Goal: Connect with others: Connect with others

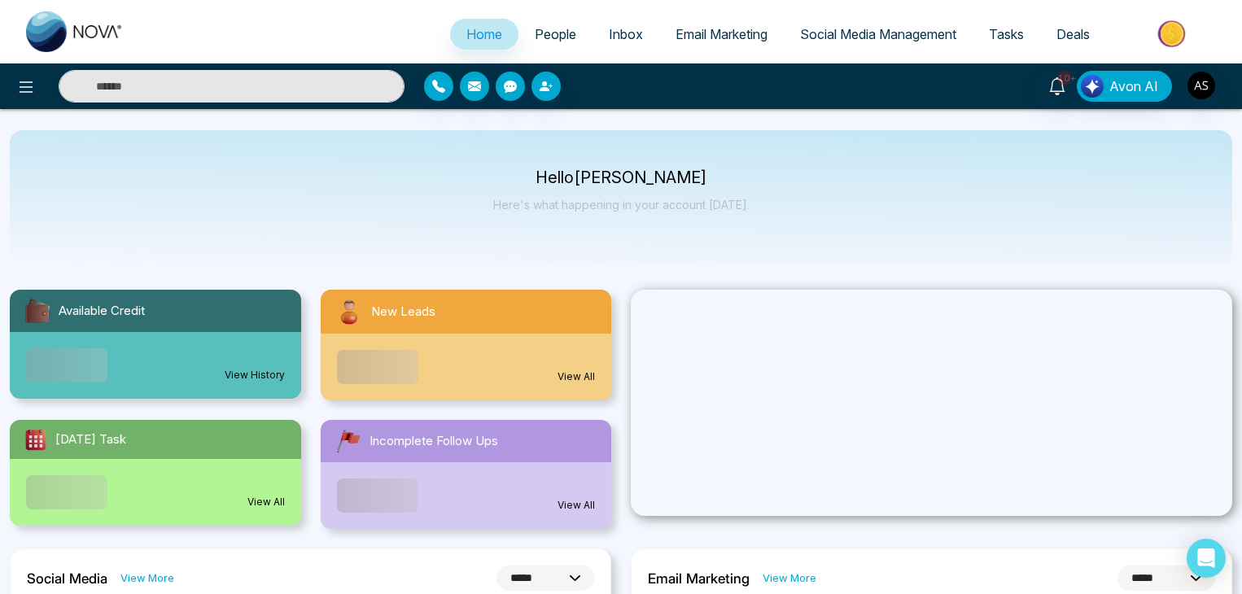
select select "*"
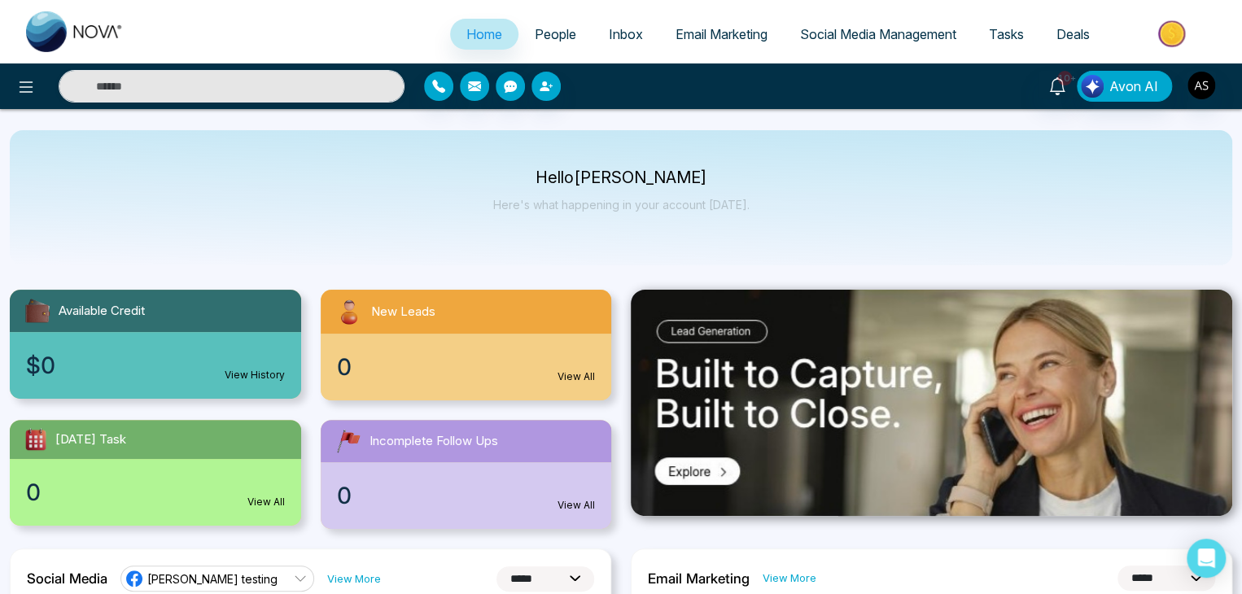
click at [570, 33] on link "People" at bounding box center [555, 34] width 74 height 31
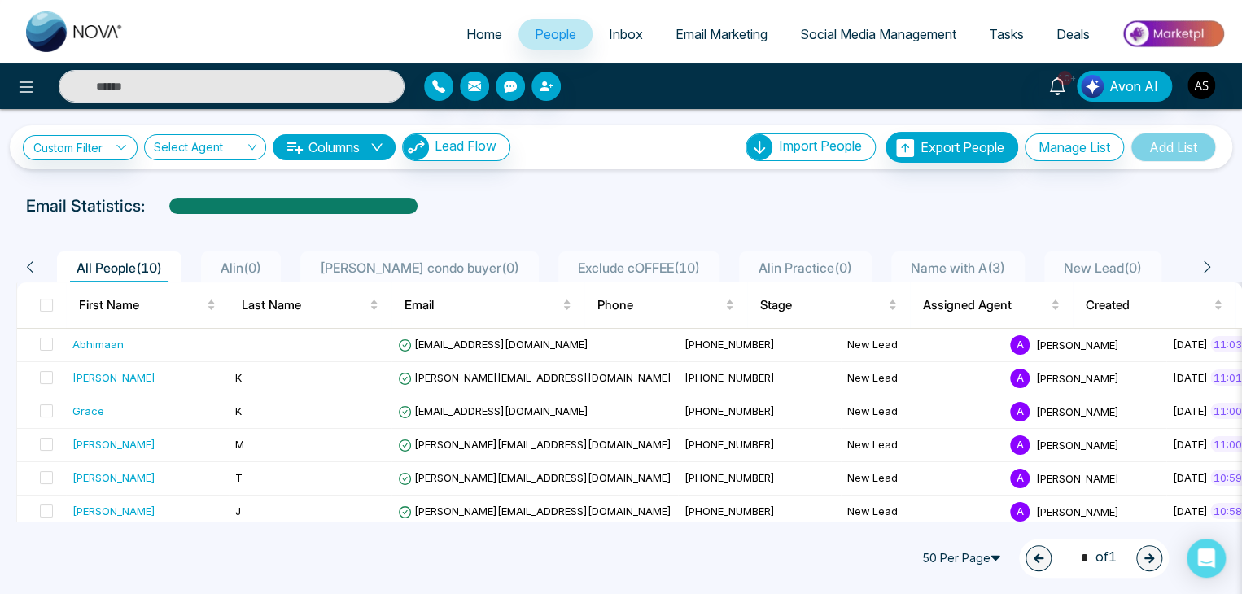
click at [893, 28] on span "Social Media Management" at bounding box center [878, 34] width 156 height 16
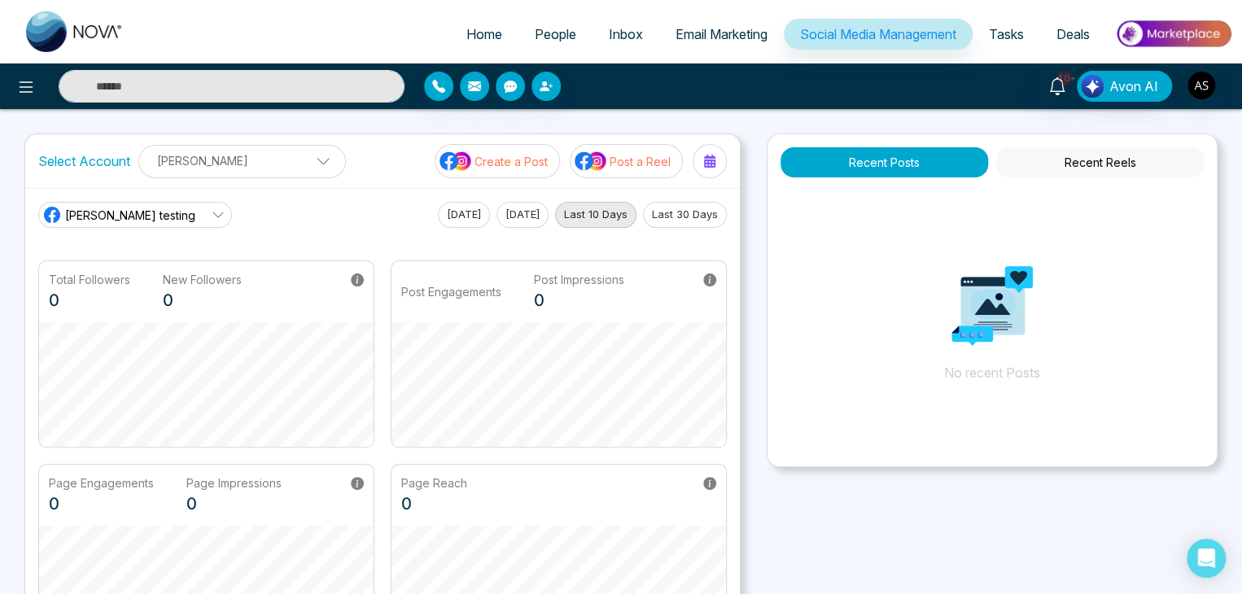
click at [306, 160] on p "[PERSON_NAME]" at bounding box center [242, 160] width 186 height 27
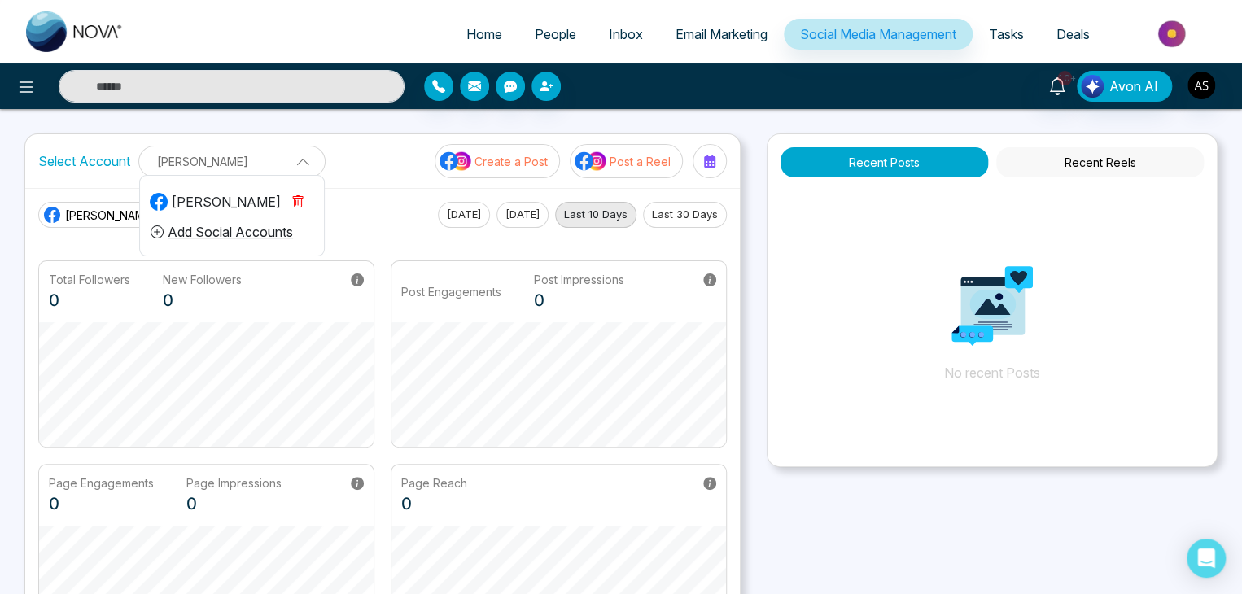
click at [309, 162] on p "[PERSON_NAME]" at bounding box center [232, 161] width 166 height 27
click at [309, 162] on p "[PERSON_NAME]" at bounding box center [242, 160] width 186 height 27
click at [309, 162] on p "[PERSON_NAME]" at bounding box center [232, 161] width 166 height 27
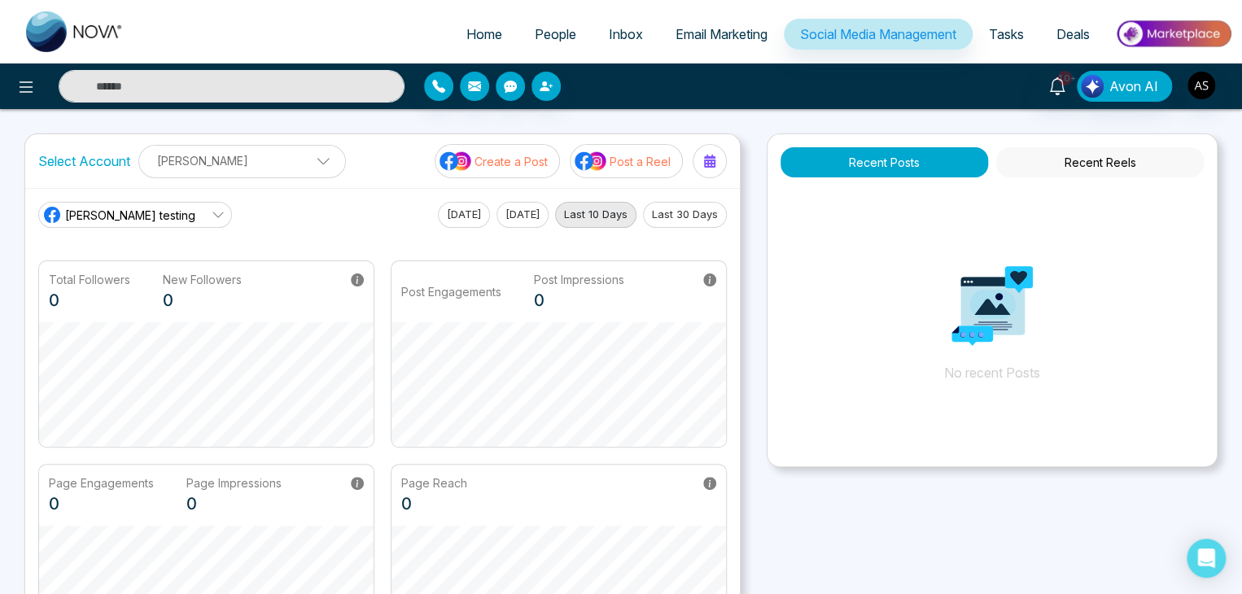
click at [282, 161] on p "[PERSON_NAME]" at bounding box center [242, 160] width 186 height 27
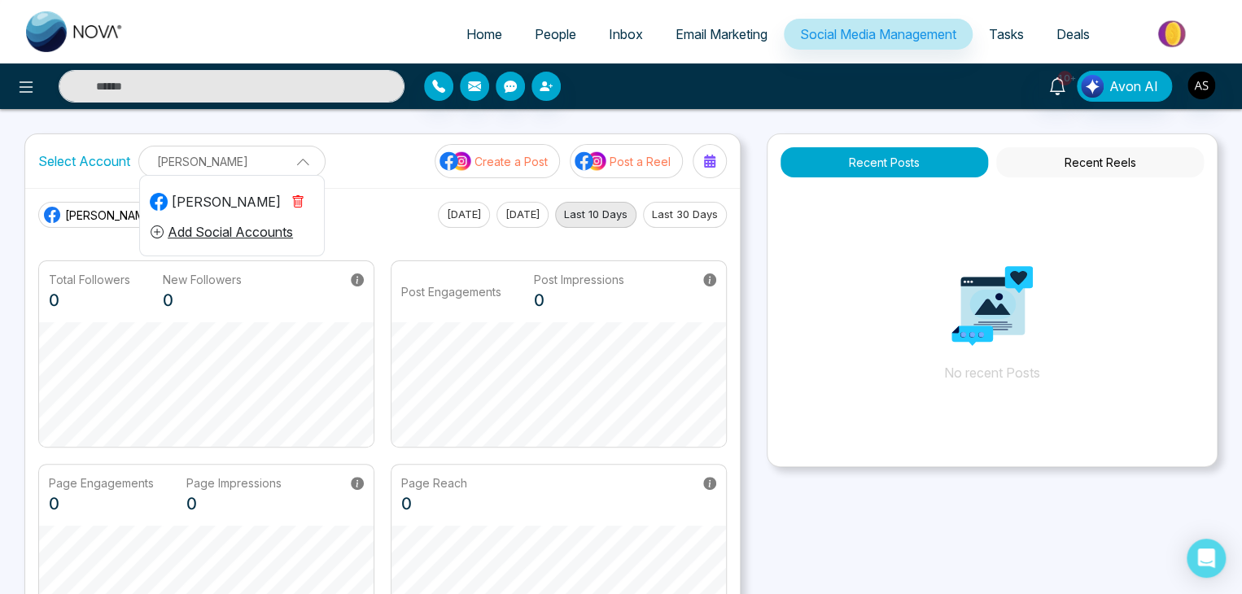
click at [242, 229] on button "Add Social Accounts" at bounding box center [222, 231] width 144 height 21
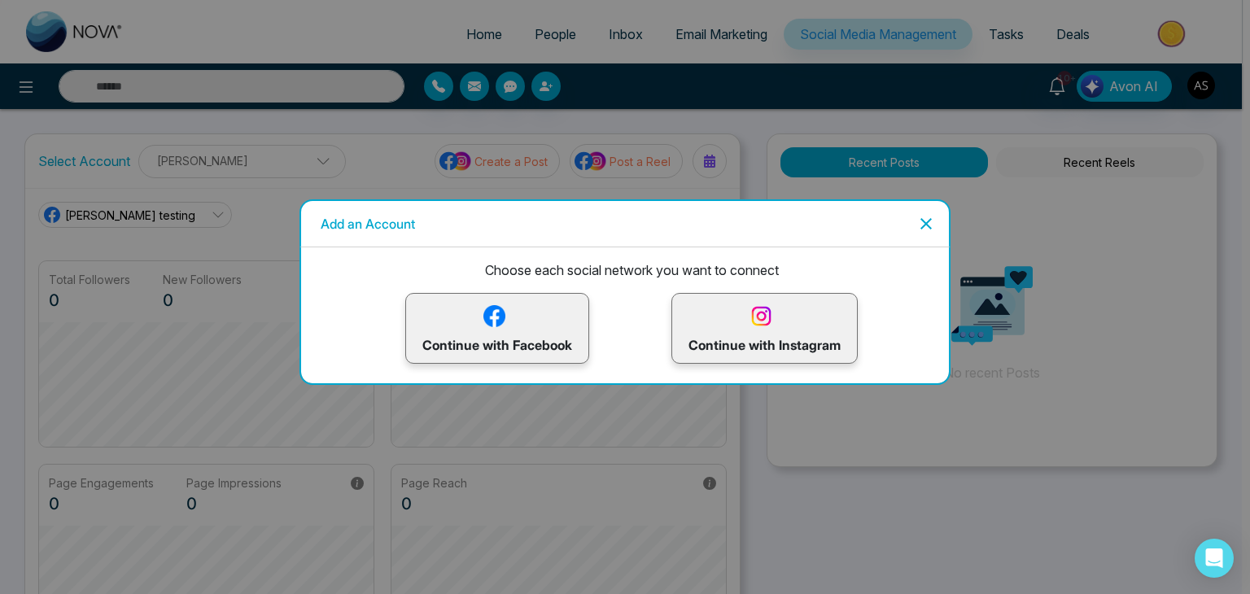
click at [762, 323] on img at bounding box center [761, 316] width 28 height 28
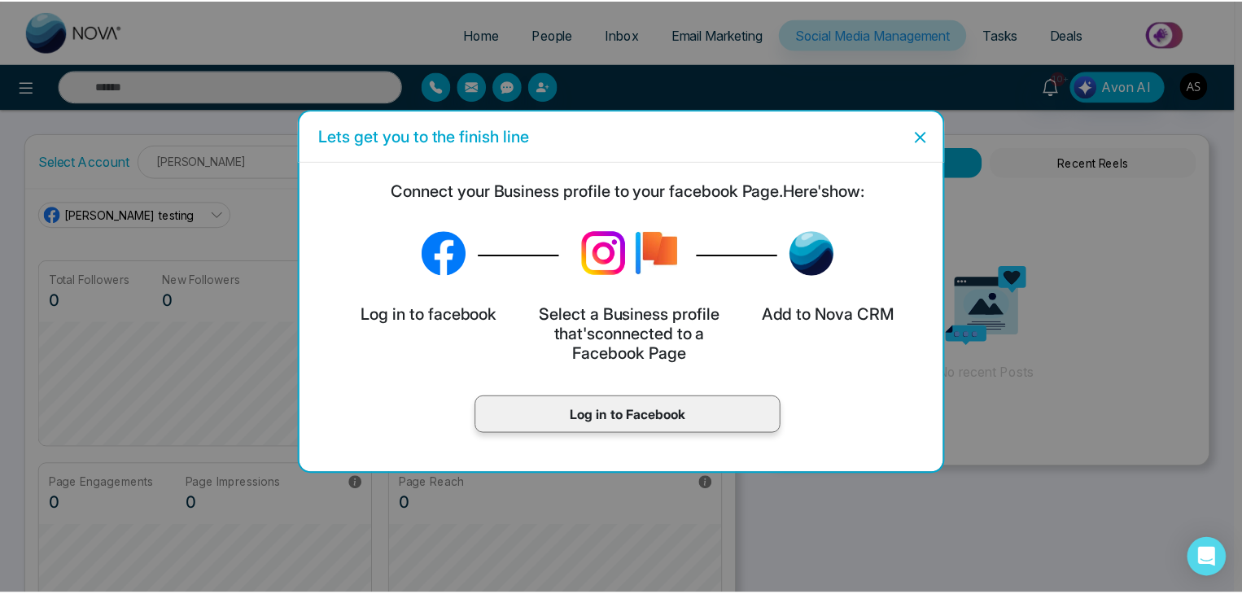
scroll to position [61, 0]
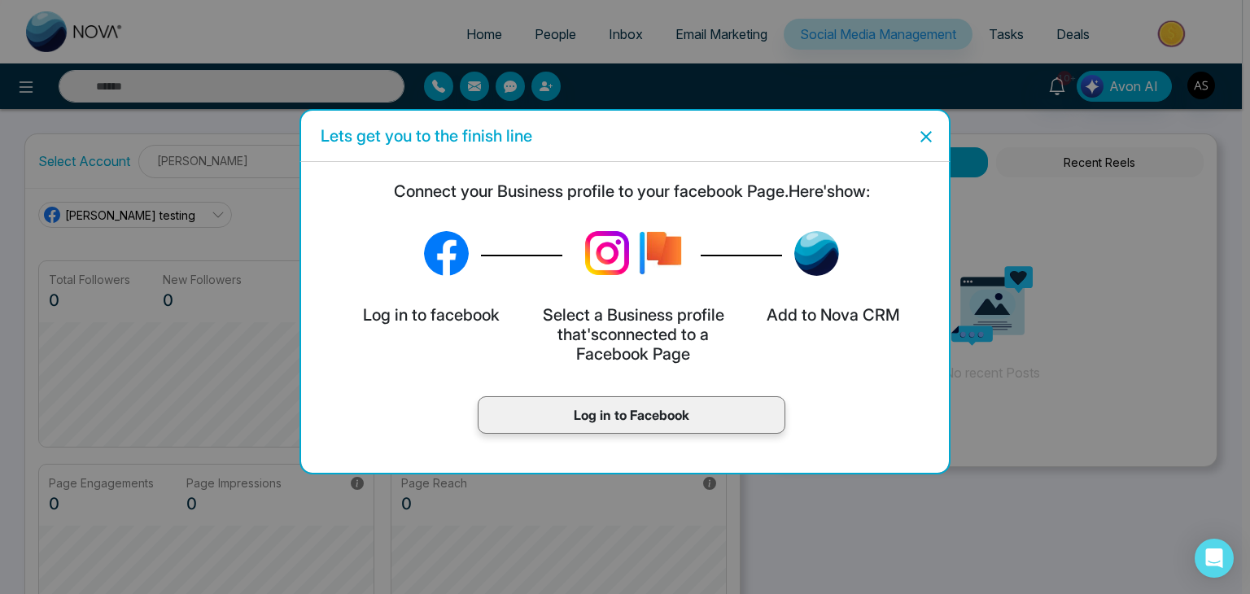
click at [924, 131] on icon "Close" at bounding box center [926, 137] width 20 height 20
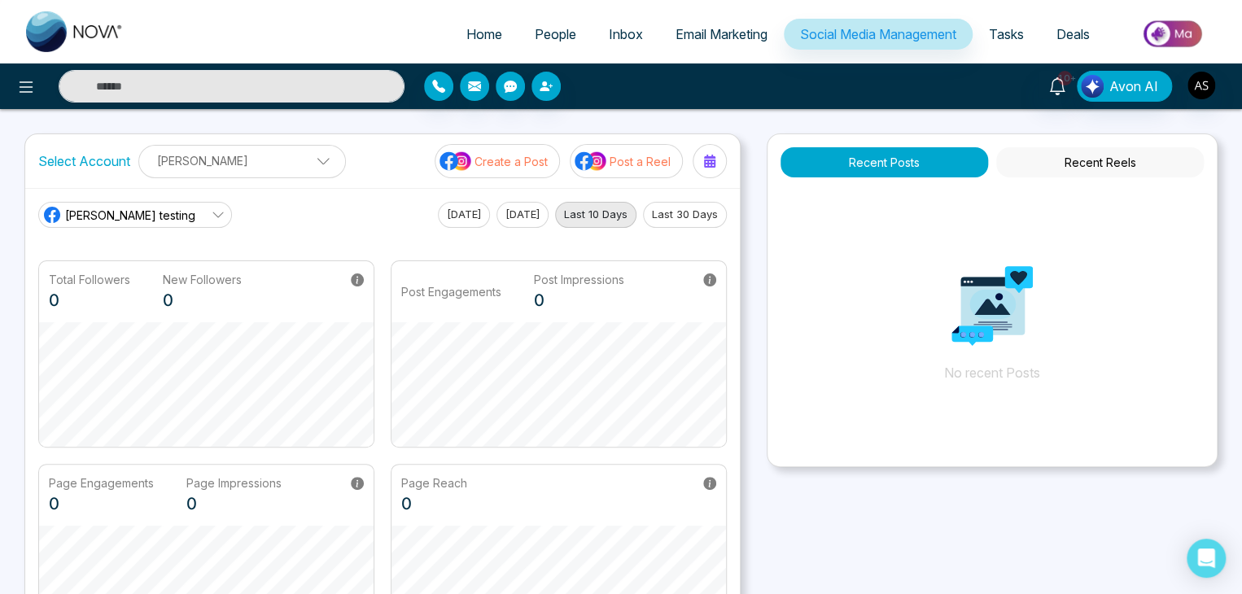
click at [294, 154] on p "[PERSON_NAME]" at bounding box center [242, 160] width 186 height 27
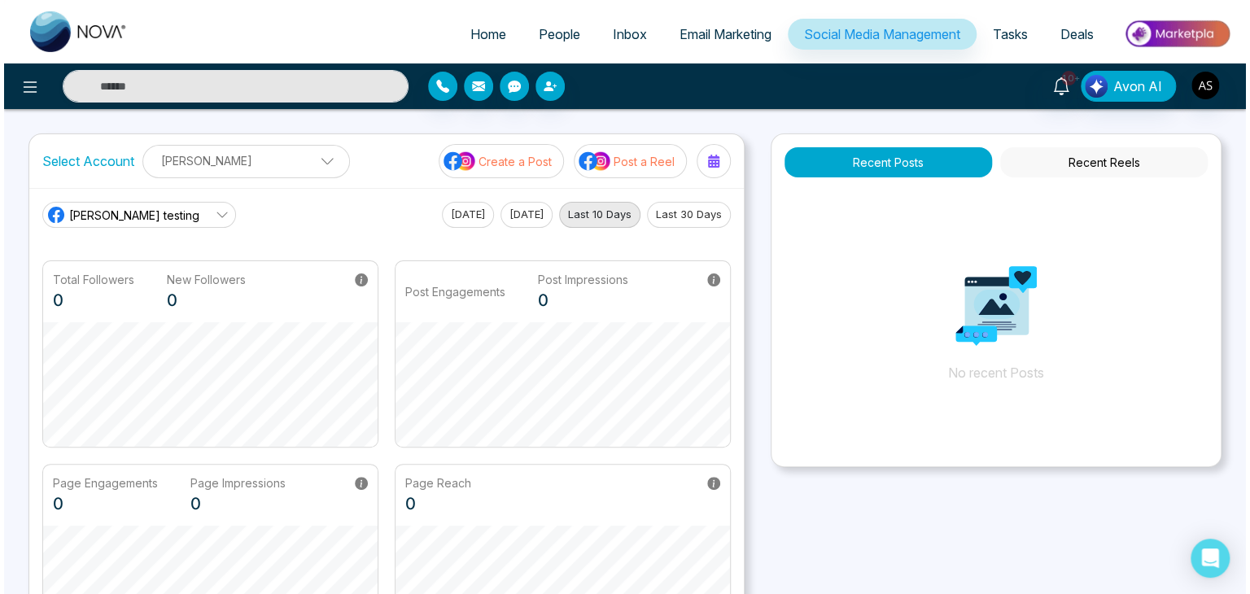
scroll to position [0, 0]
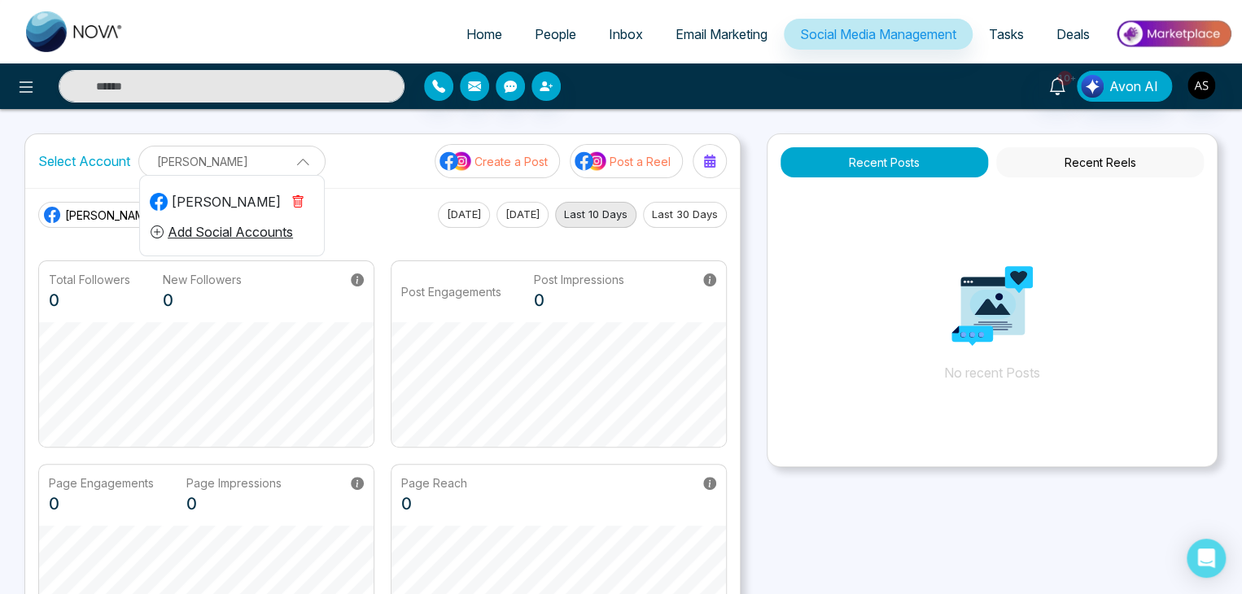
click at [250, 230] on button "Add Social Accounts" at bounding box center [222, 231] width 144 height 21
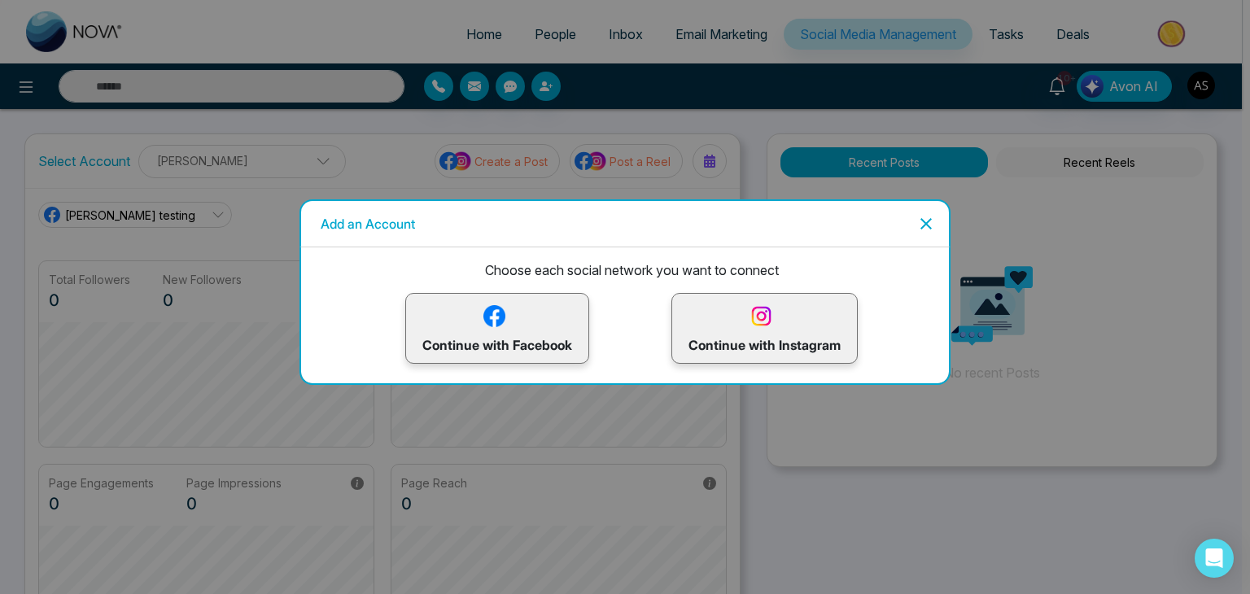
click at [727, 338] on p "Continue with Instagram" at bounding box center [764, 328] width 152 height 53
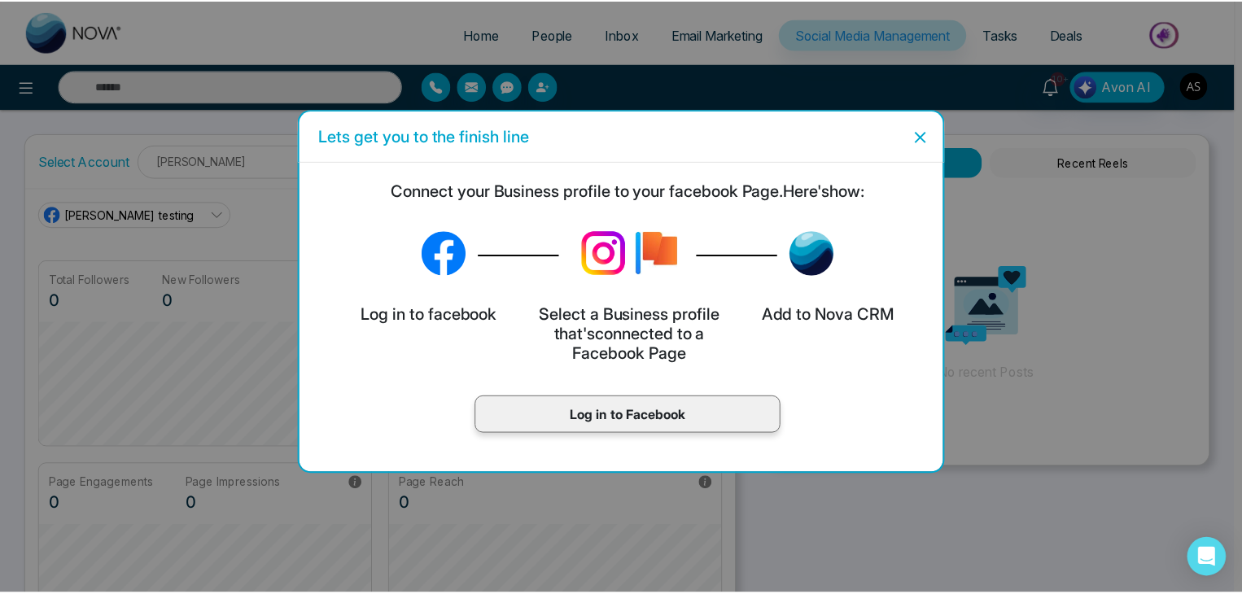
scroll to position [61, 0]
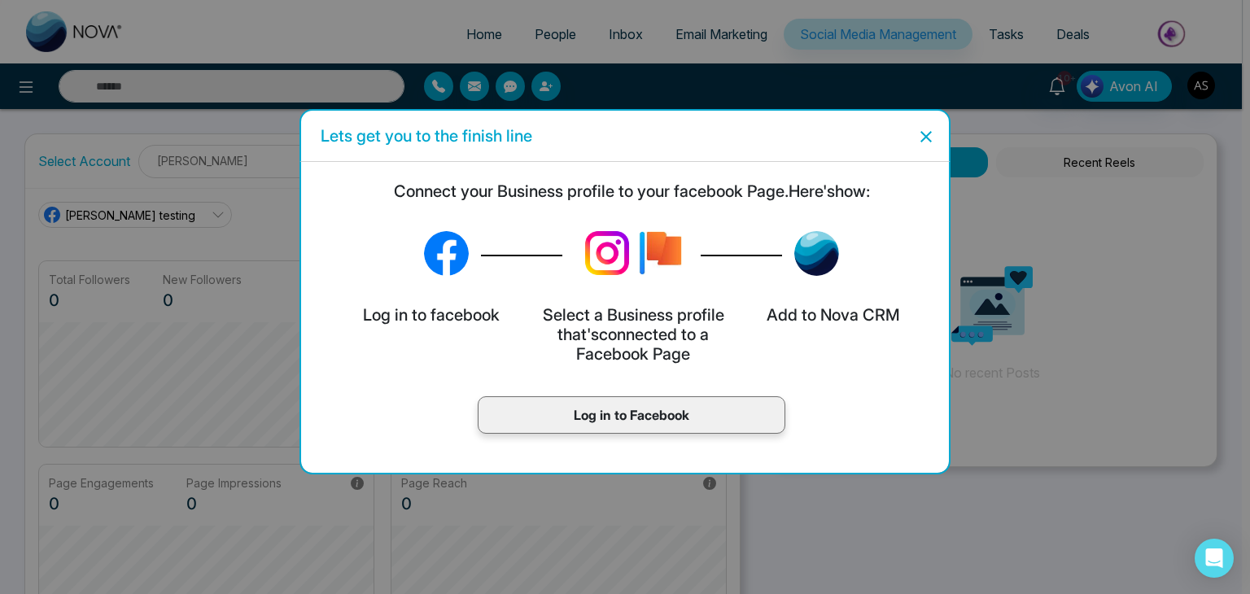
click at [683, 426] on div "Log in to Facebook" at bounding box center [632, 414] width 308 height 37
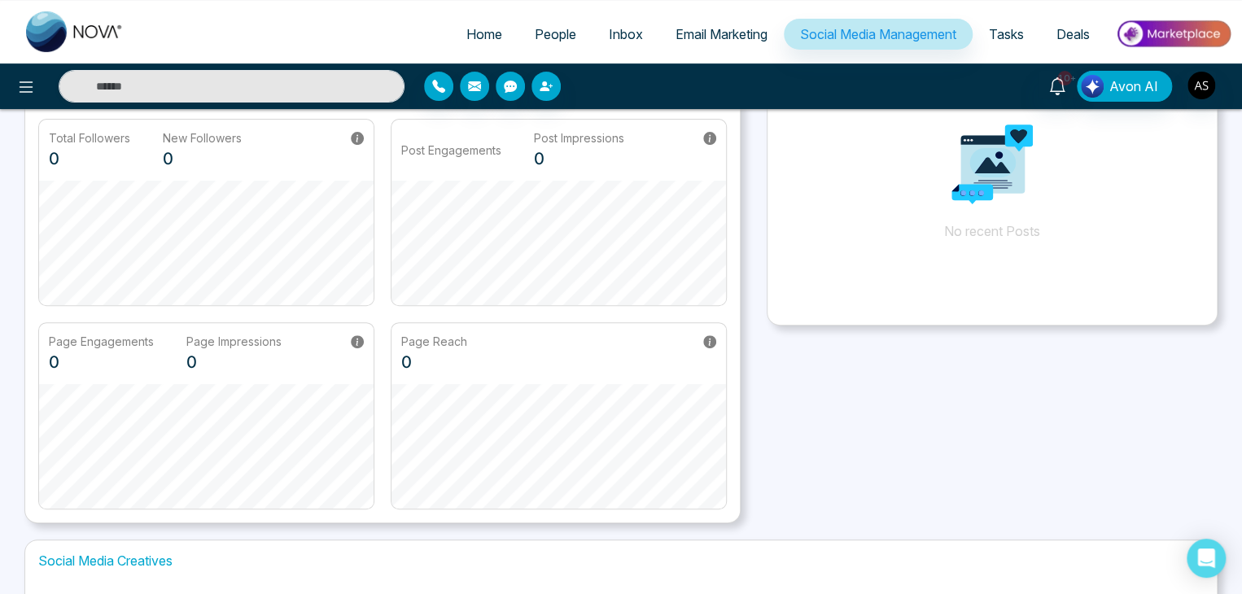
scroll to position [143, 0]
click at [570, 30] on link "People" at bounding box center [555, 34] width 74 height 31
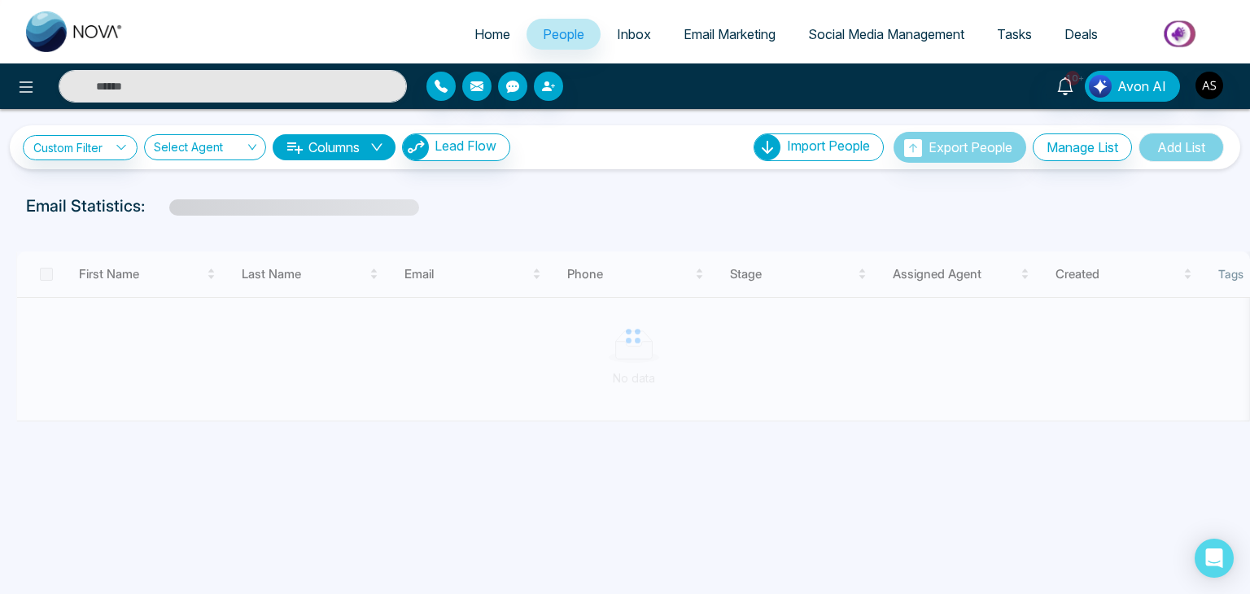
click at [493, 33] on span "Home" at bounding box center [492, 34] width 36 height 16
select select "*"
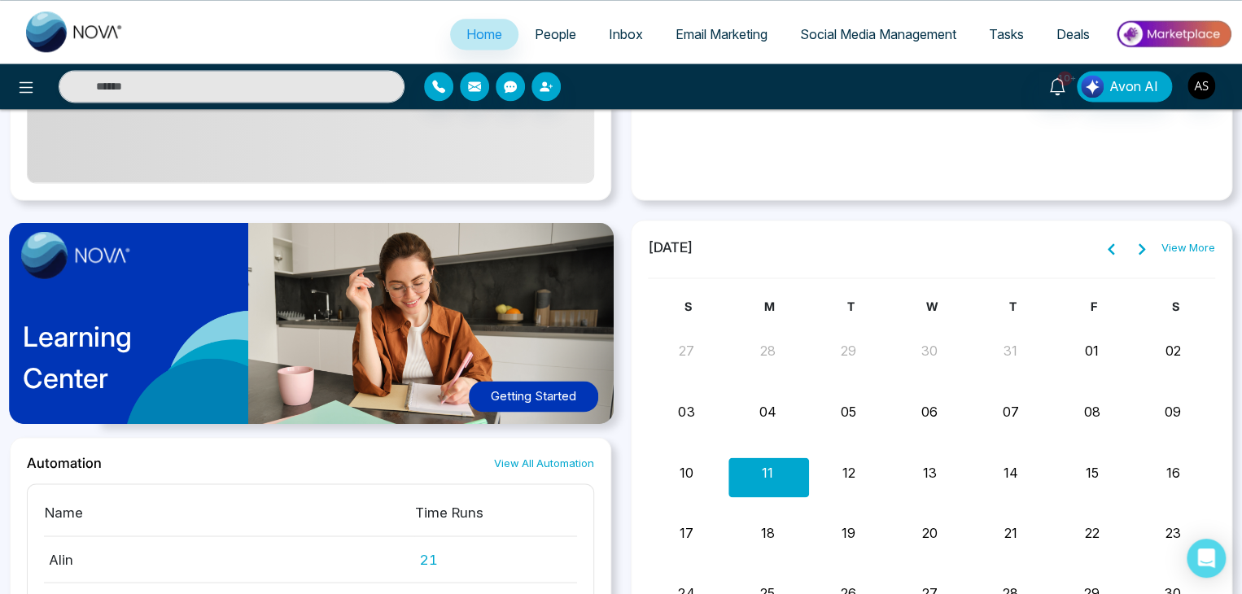
scroll to position [1125, 0]
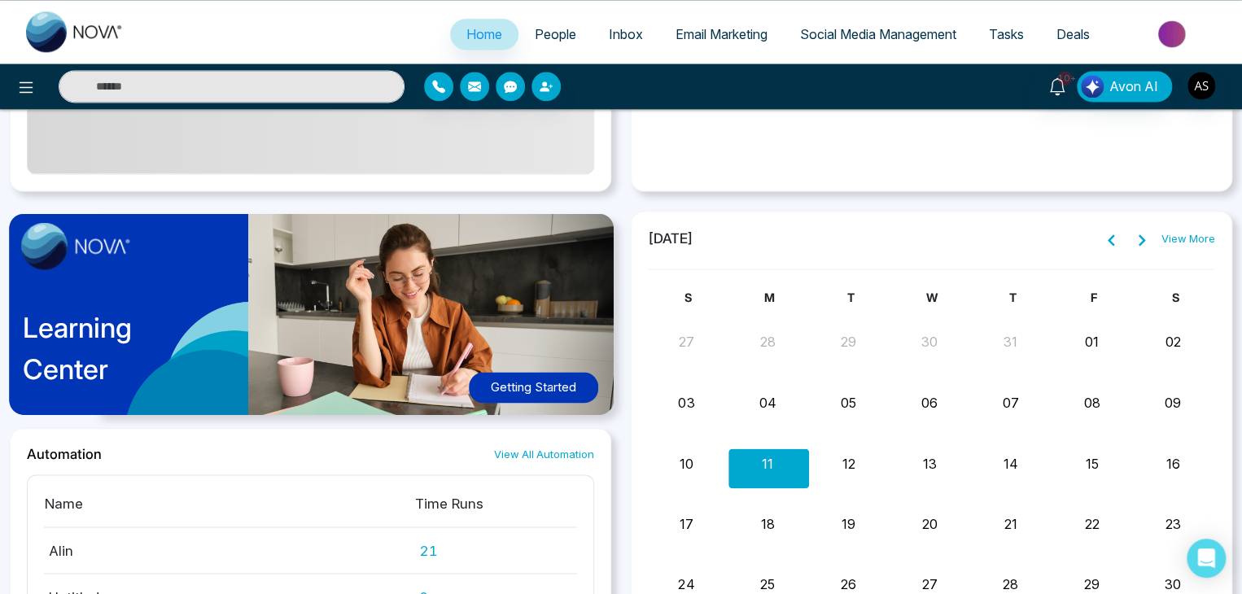
click at [561, 380] on button "Getting Started" at bounding box center [533, 388] width 129 height 32
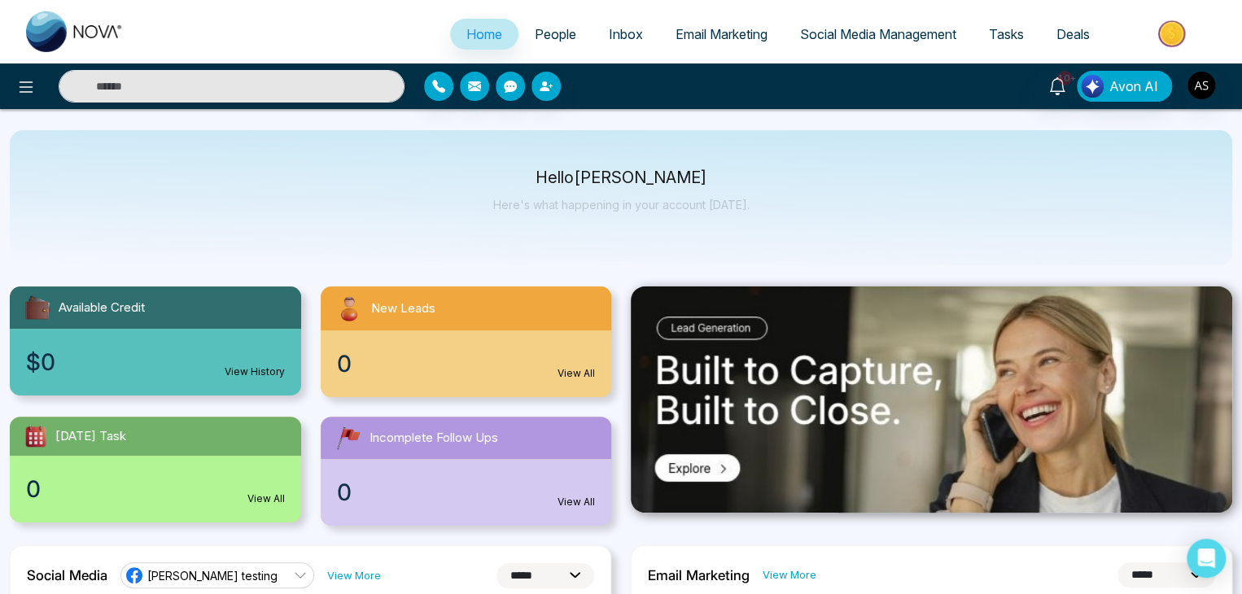
scroll to position [0, 0]
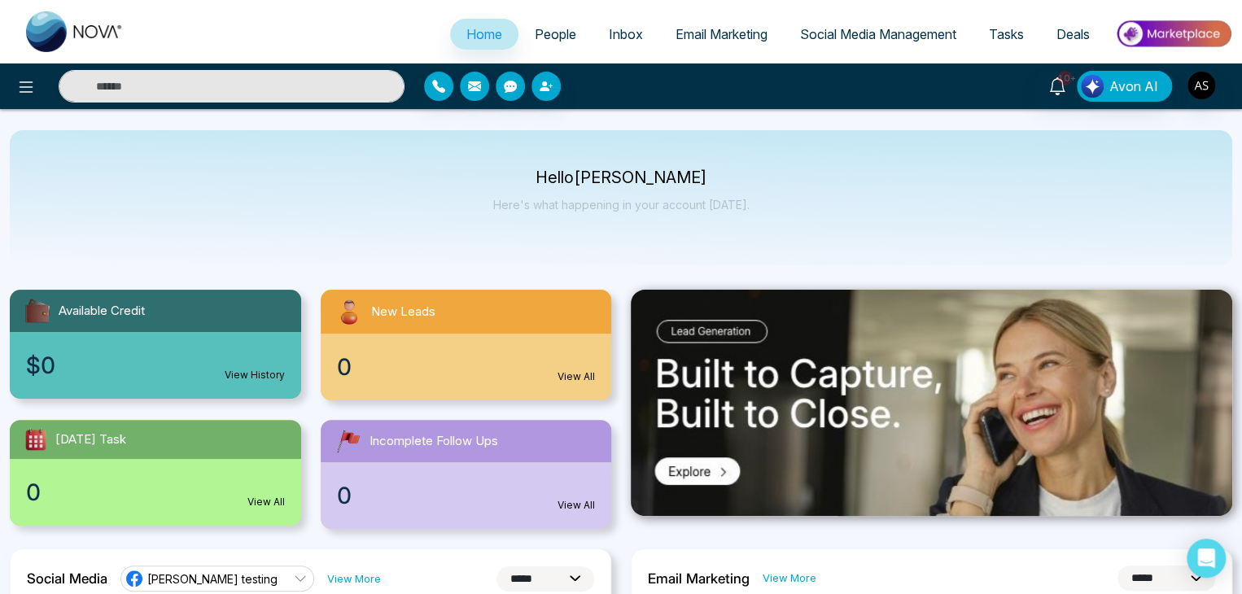
click at [540, 38] on span "People" at bounding box center [555, 34] width 41 height 16
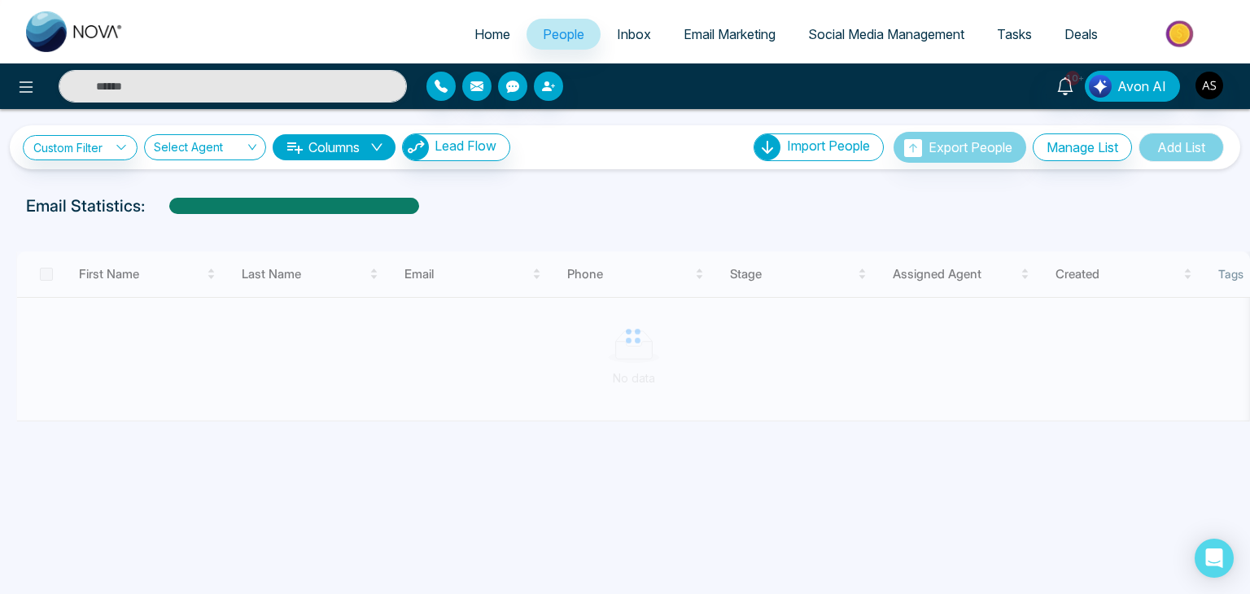
click at [827, 24] on link "Social Media Management" at bounding box center [886, 34] width 189 height 31
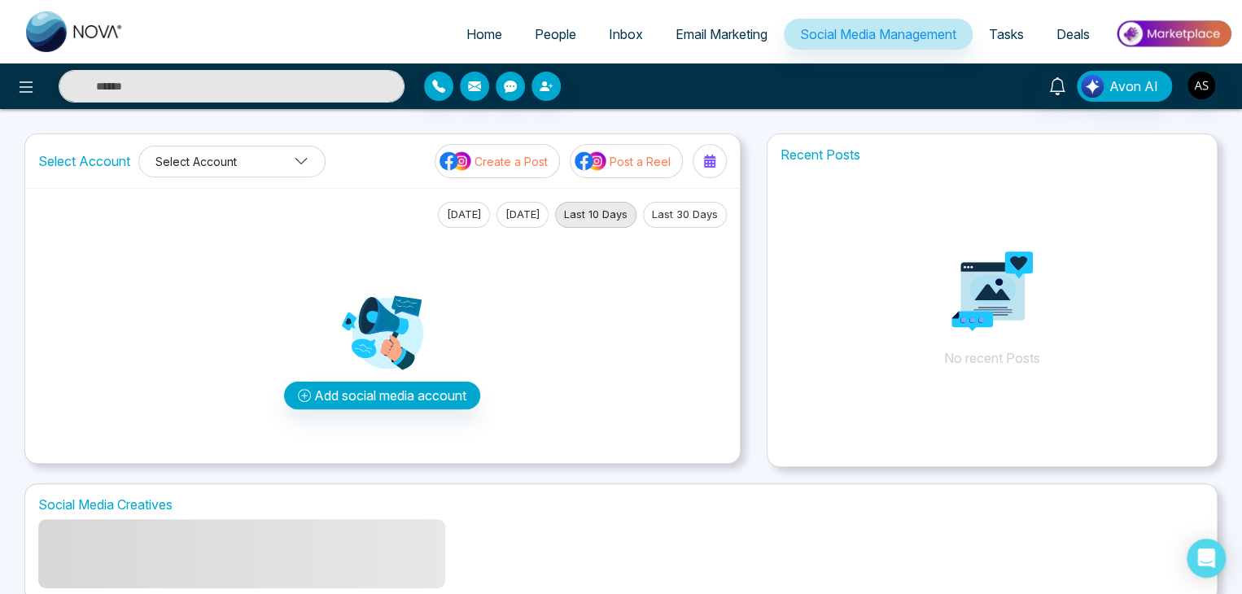
click at [264, 156] on button "Select Account" at bounding box center [231, 162] width 187 height 32
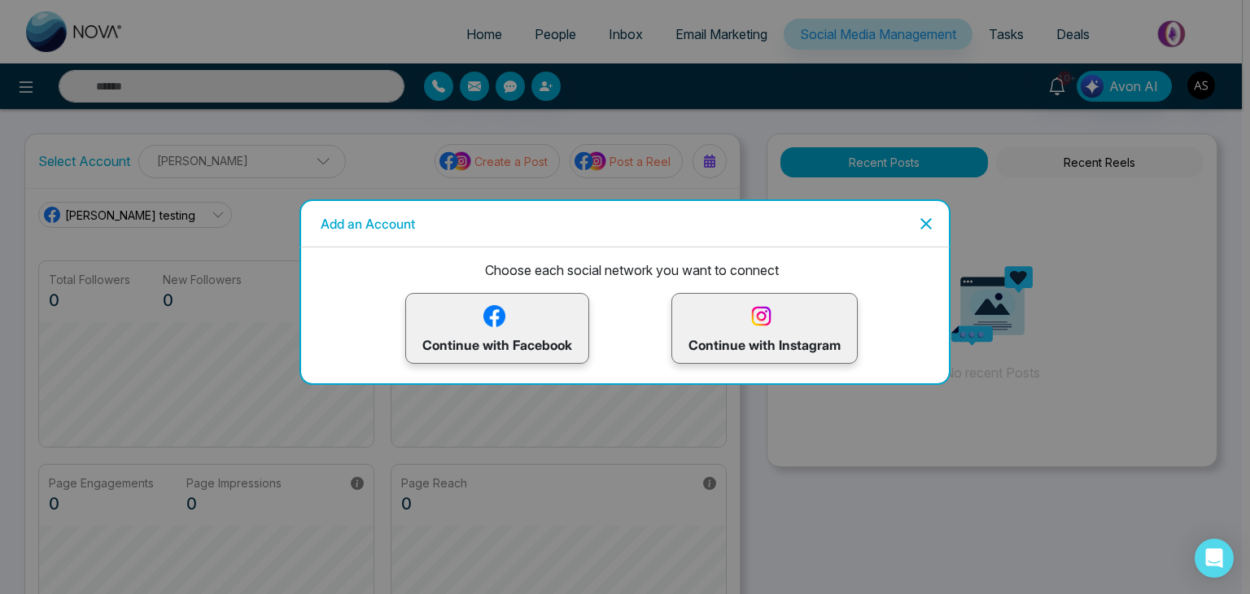
click at [264, 156] on div "Add an Account Choose each social network you want to connect Continue with Fac…" at bounding box center [625, 297] width 1250 height 594
click at [168, 206] on div "Add an Account Choose each social network you want to connect Continue with Fac…" at bounding box center [625, 297] width 1250 height 594
click at [934, 214] on icon "Close" at bounding box center [926, 224] width 20 height 20
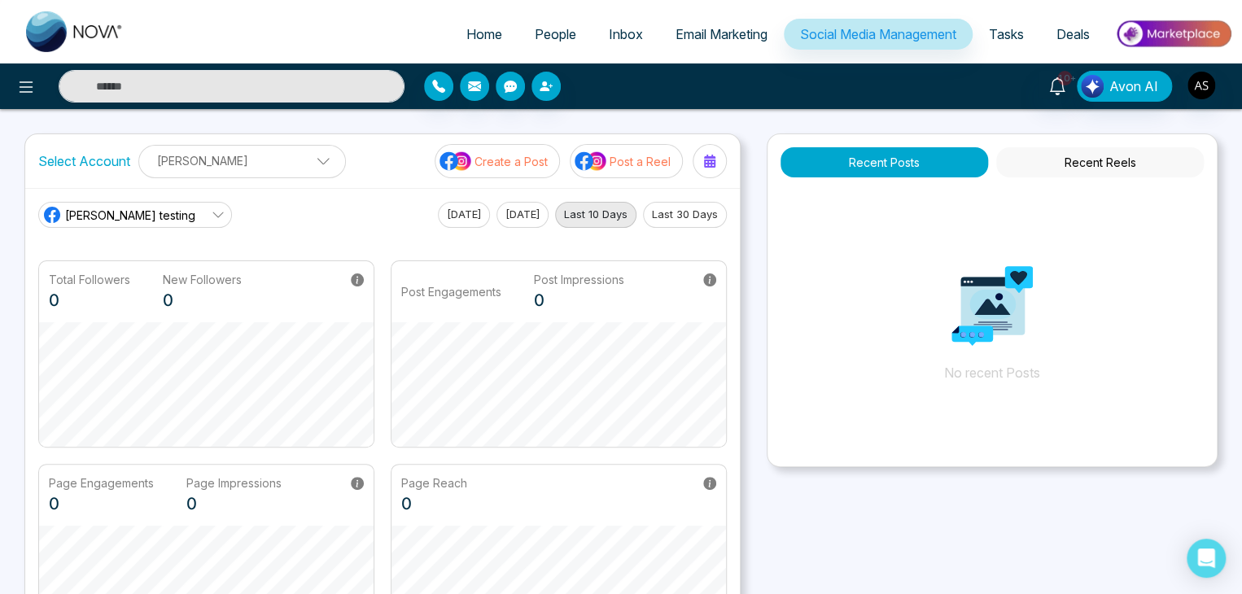
click at [153, 221] on link "[PERSON_NAME] testing" at bounding box center [135, 215] width 194 height 26
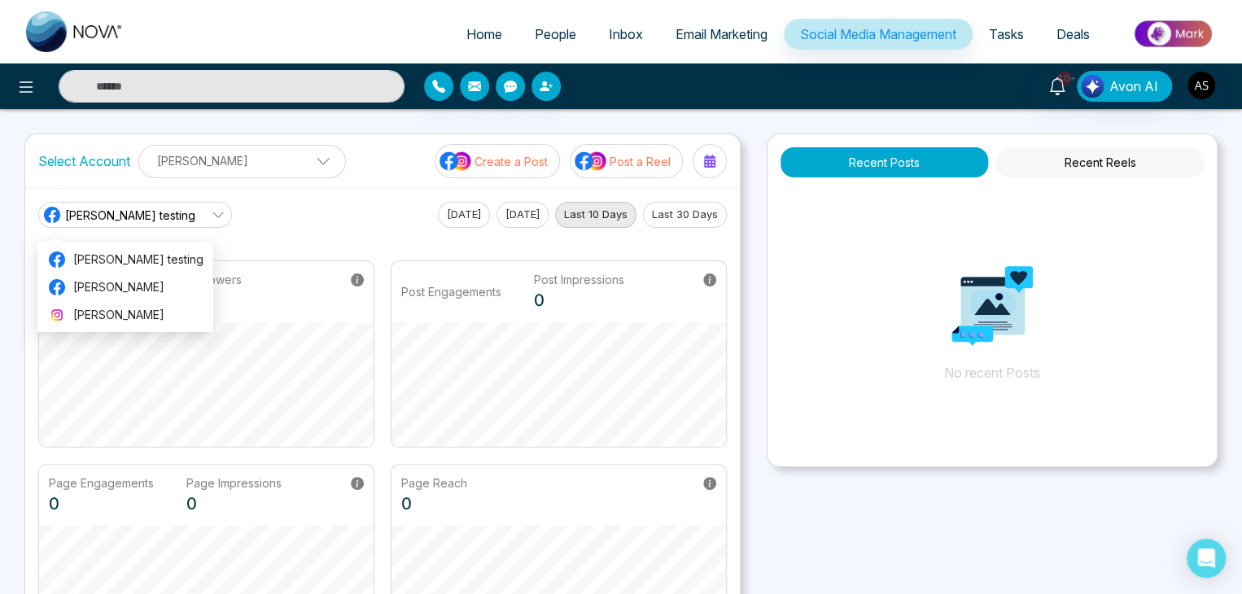
click at [168, 216] on link "[PERSON_NAME] testing" at bounding box center [135, 215] width 194 height 26
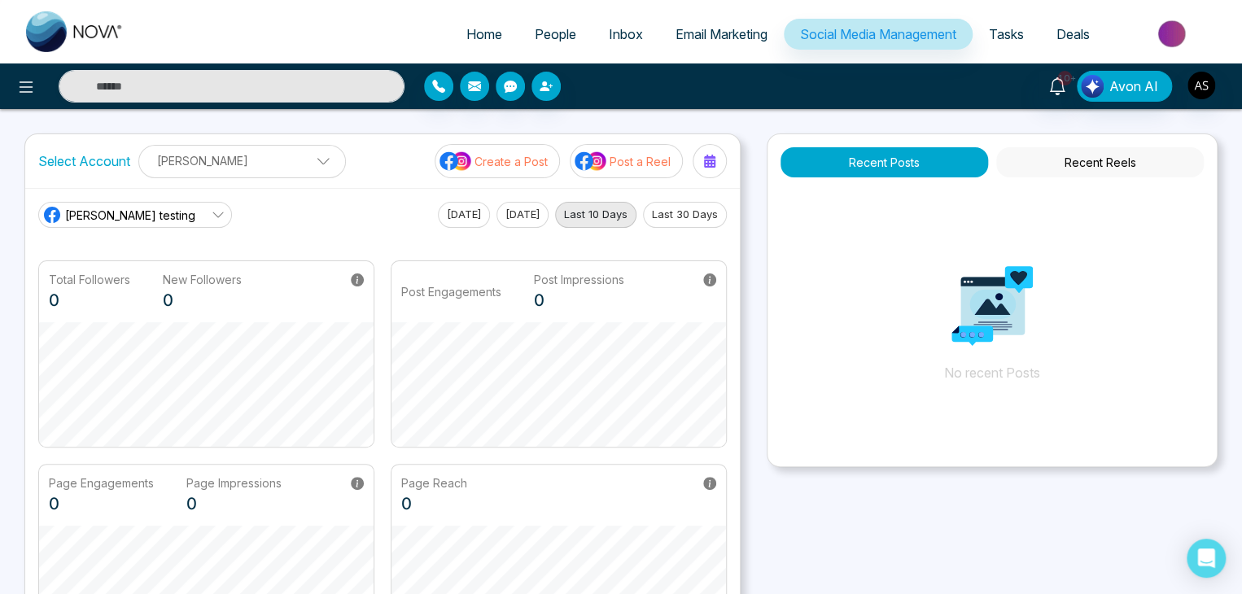
click at [303, 171] on p "[PERSON_NAME]" at bounding box center [242, 160] width 186 height 27
click at [303, 171] on p "[PERSON_NAME]" at bounding box center [232, 161] width 166 height 27
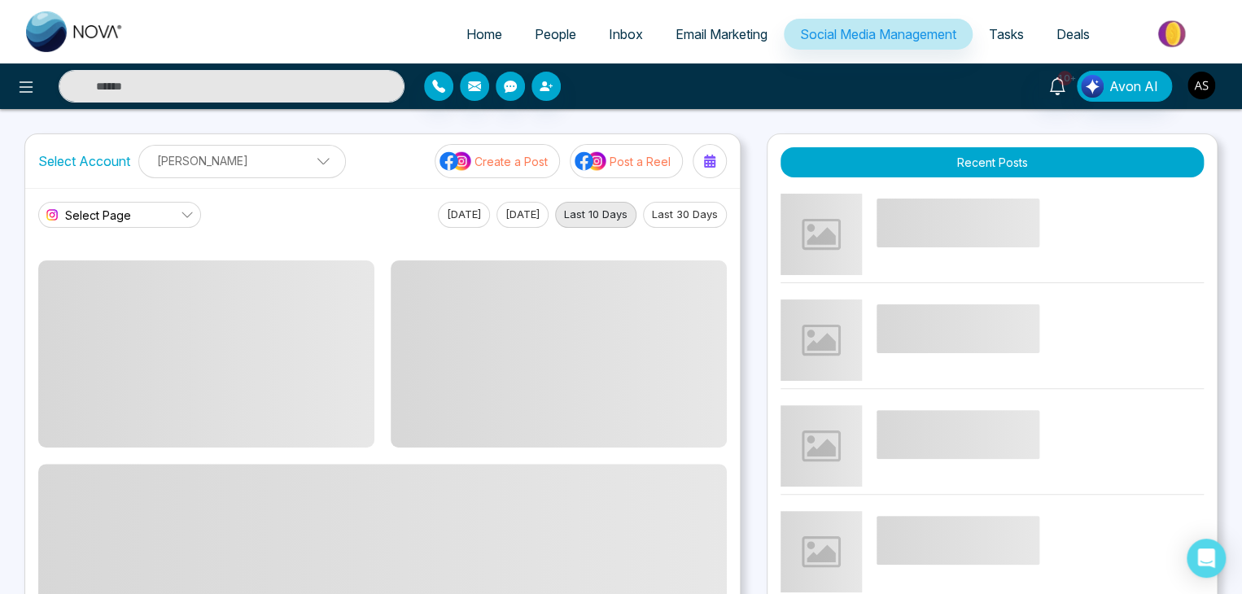
click at [1195, 94] on img "button" at bounding box center [1201, 86] width 28 height 28
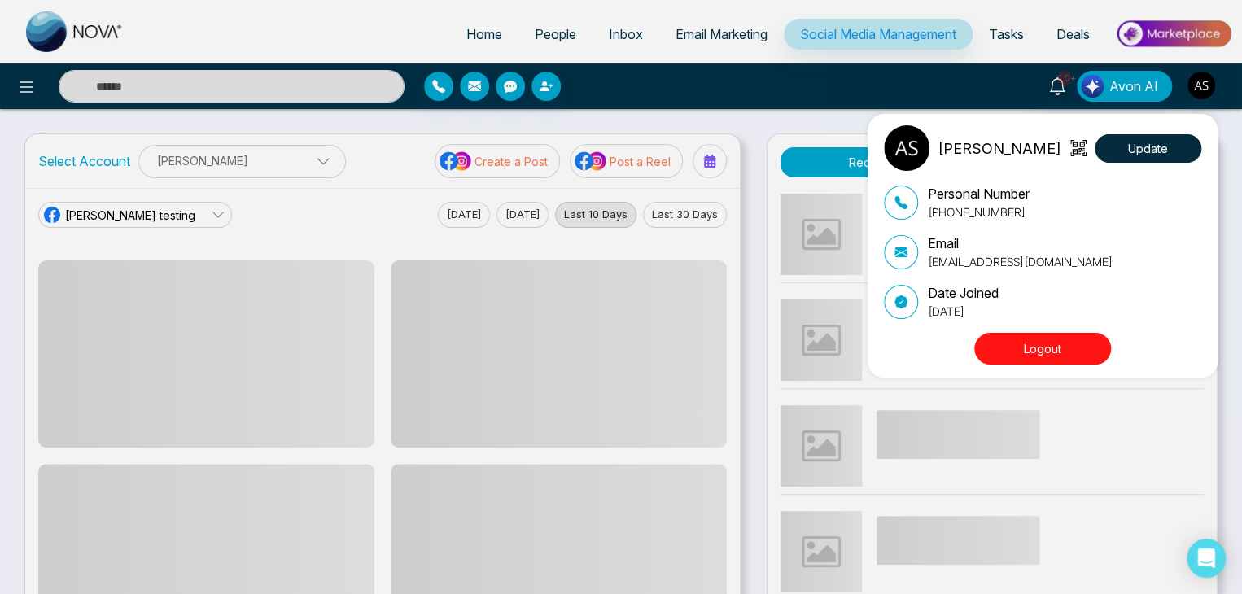
click at [1069, 349] on button "Logout" at bounding box center [1042, 349] width 137 height 32
